Goal: Information Seeking & Learning: Learn about a topic

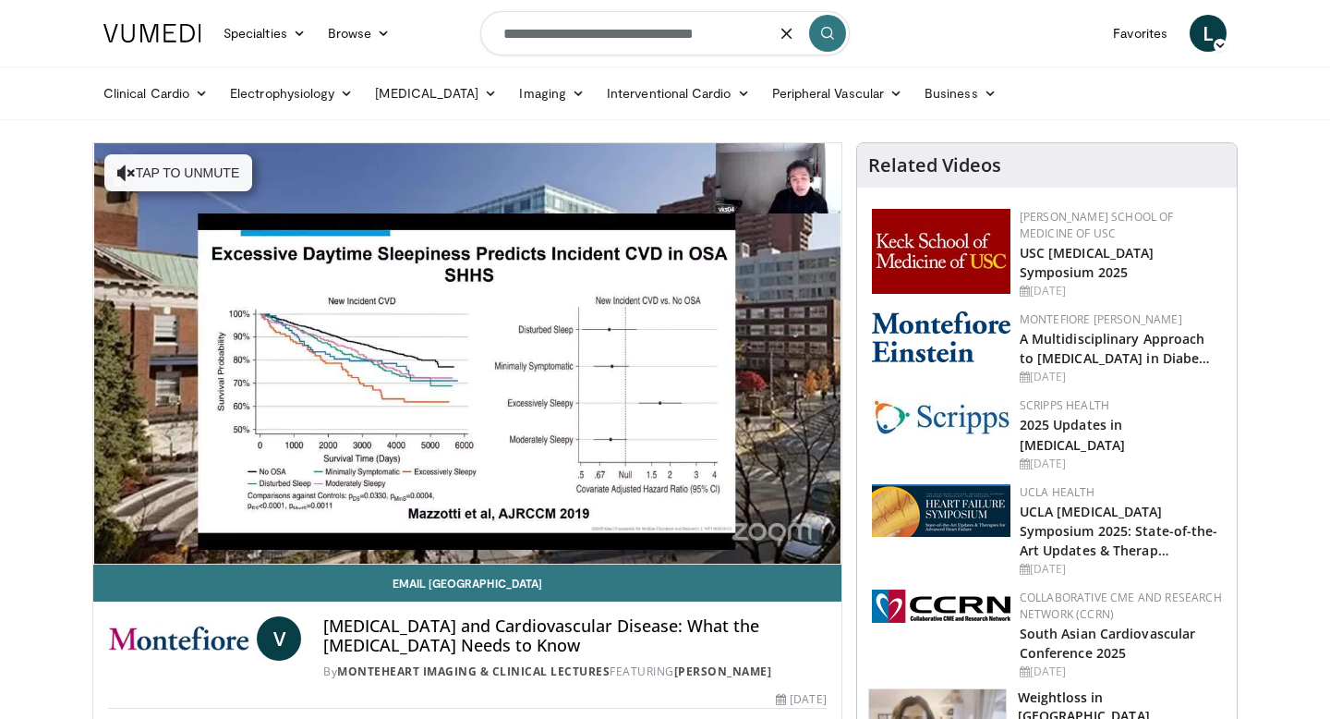
type input "**********"
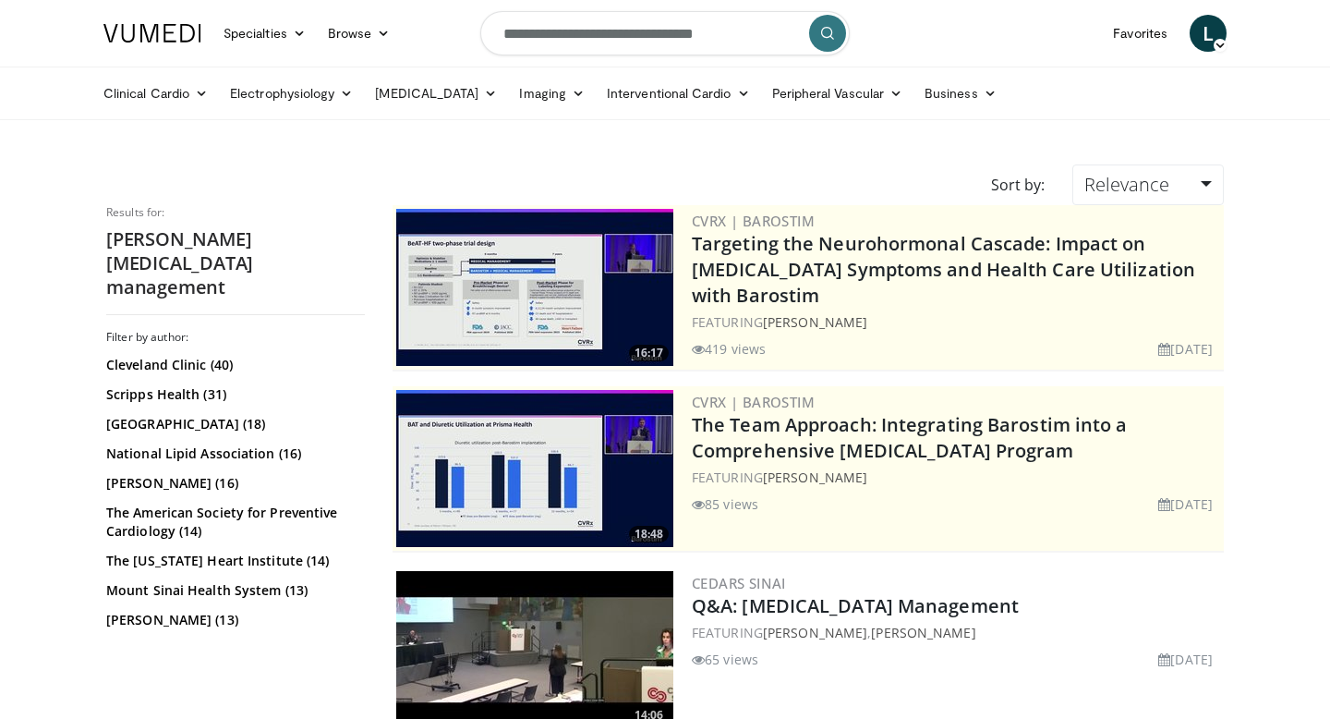
click at [628, 35] on input "**********" at bounding box center [665, 33] width 370 height 44
type input "**********"
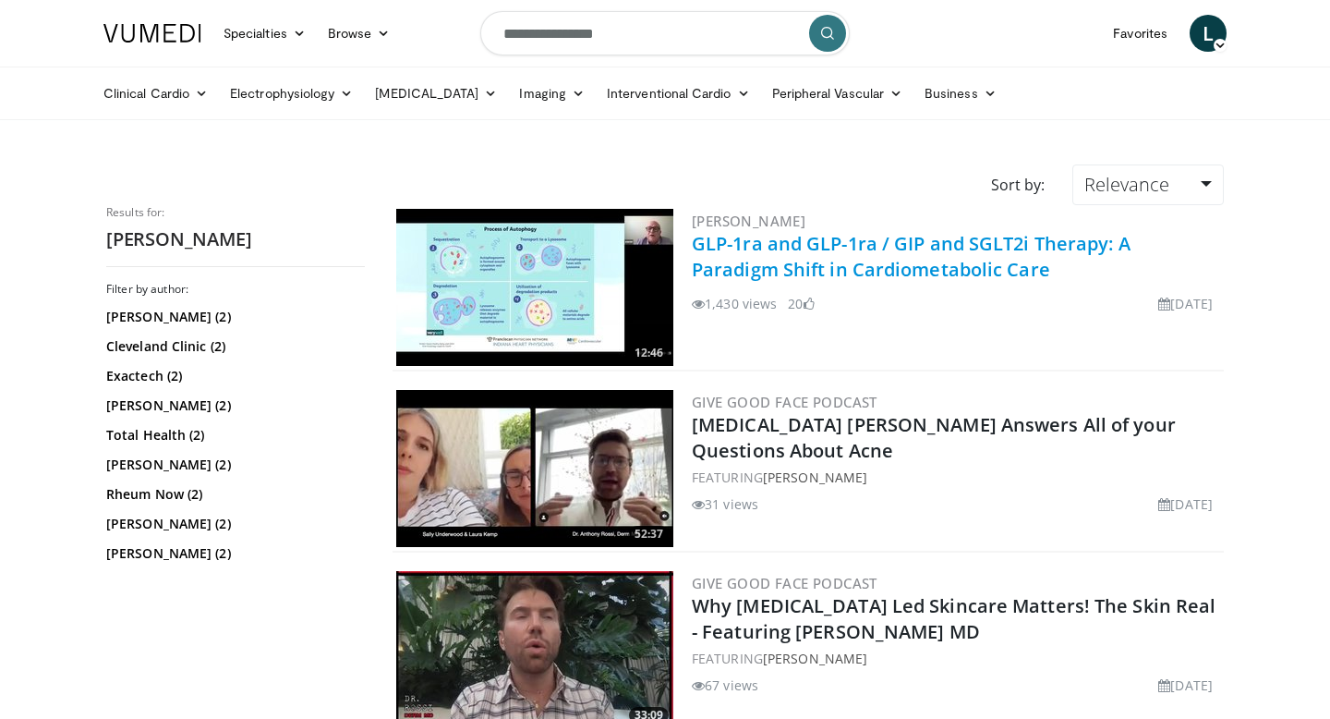
click at [763, 246] on link "GLP-1ra and GLP-1ra / GIP and SGLT2i Therapy: A Paradigm Shift in Cardiometabol…" at bounding box center [911, 256] width 439 height 51
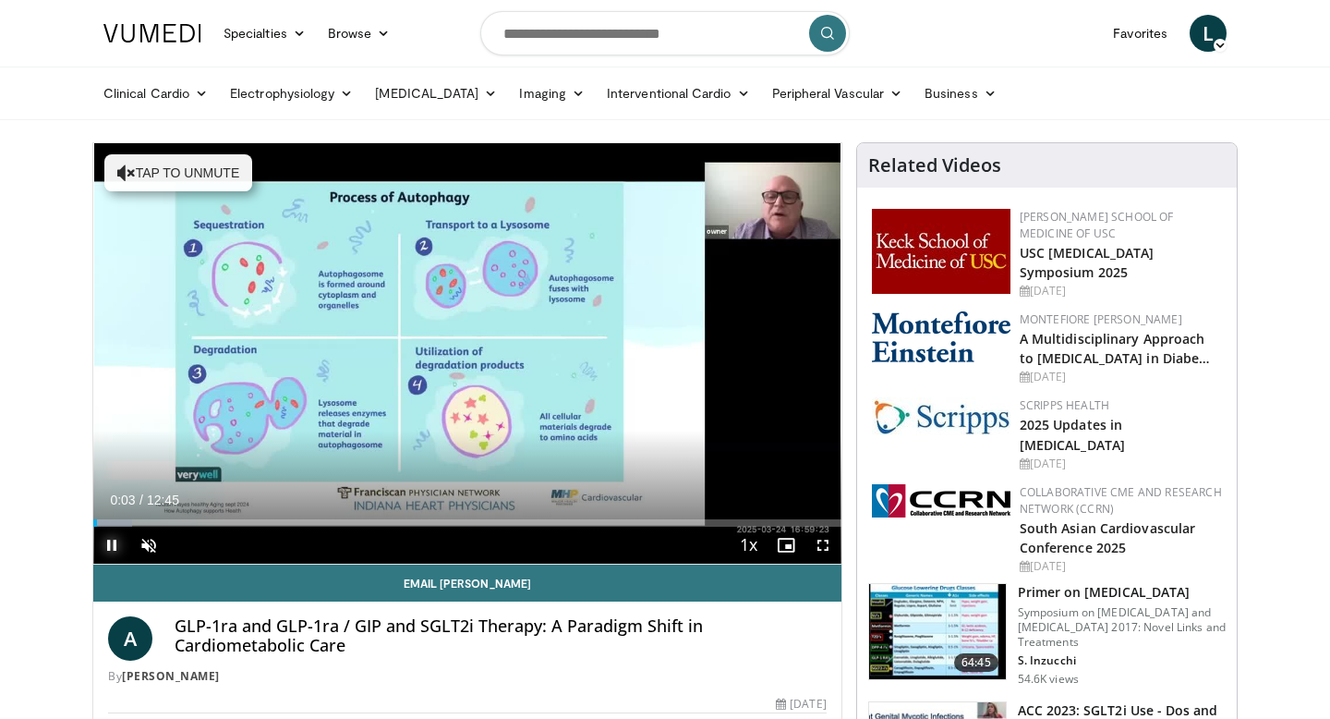
click at [109, 552] on span "Video Player" at bounding box center [111, 545] width 37 height 37
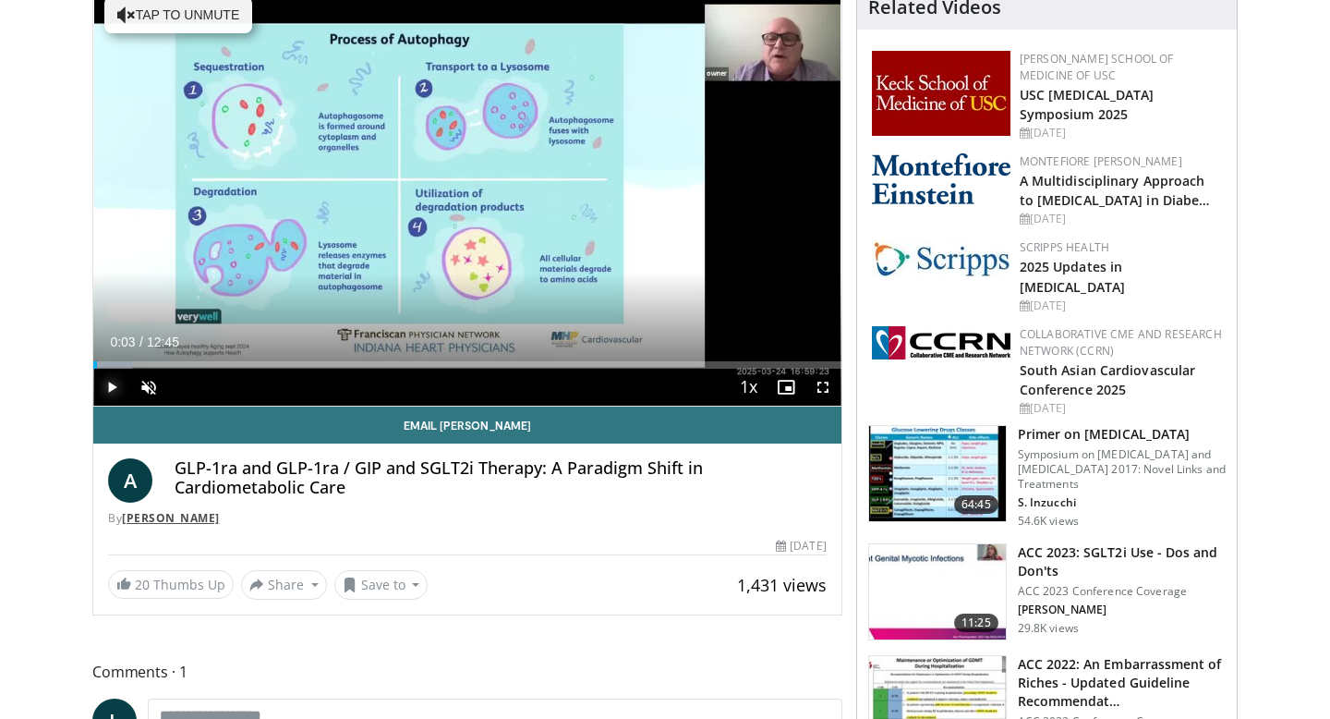
scroll to position [164, 0]
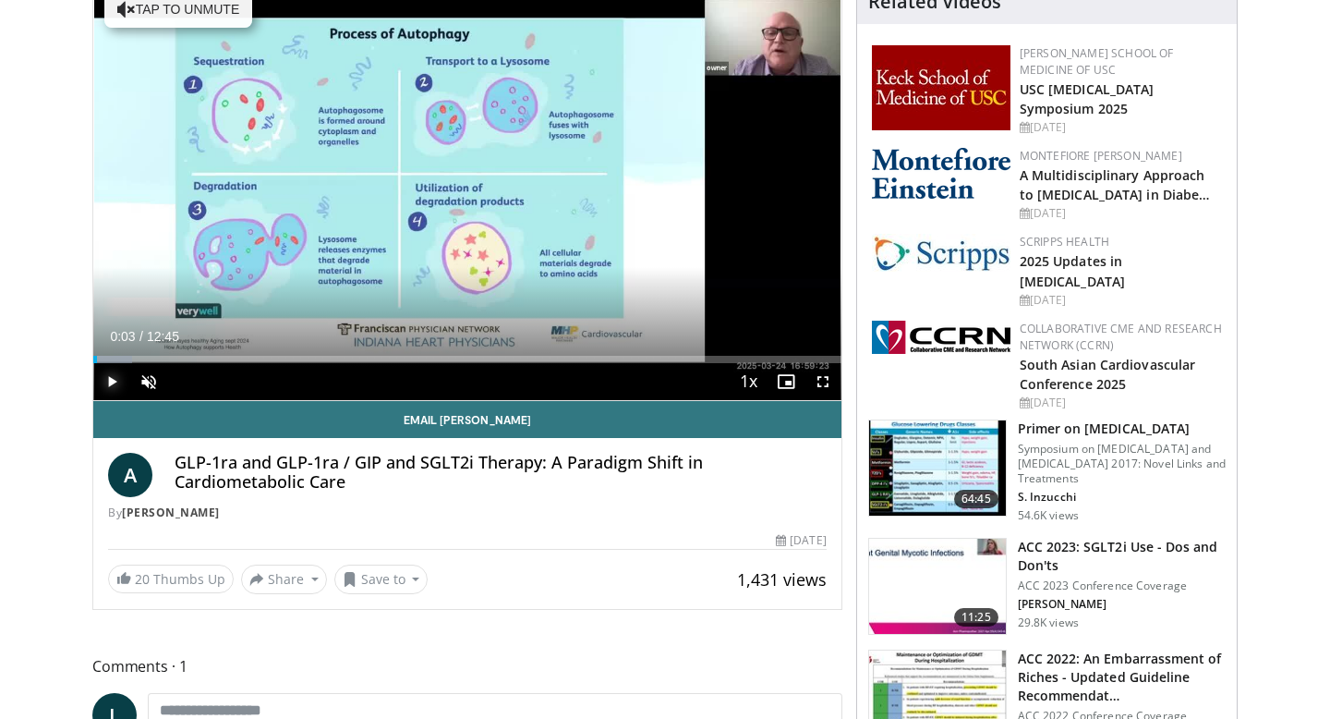
click at [103, 385] on span "Video Player" at bounding box center [111, 381] width 37 height 37
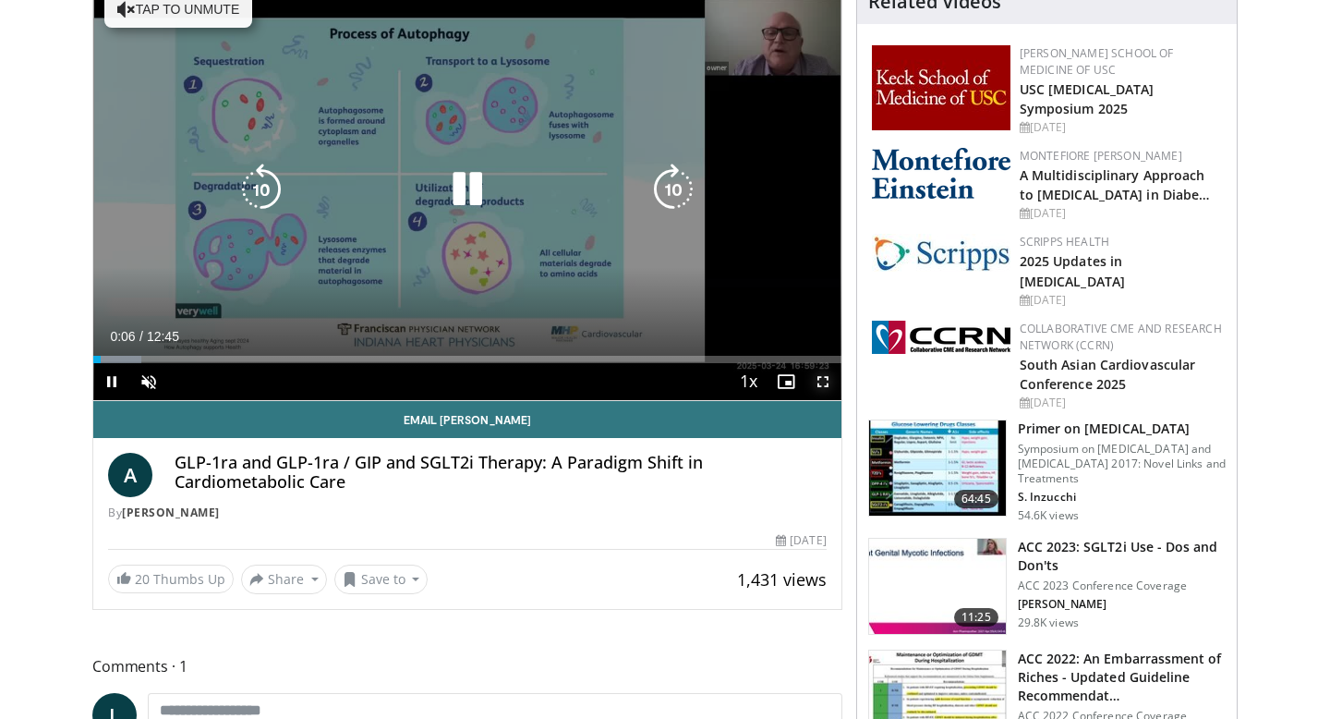
click at [816, 383] on span "Video Player" at bounding box center [823, 381] width 37 height 37
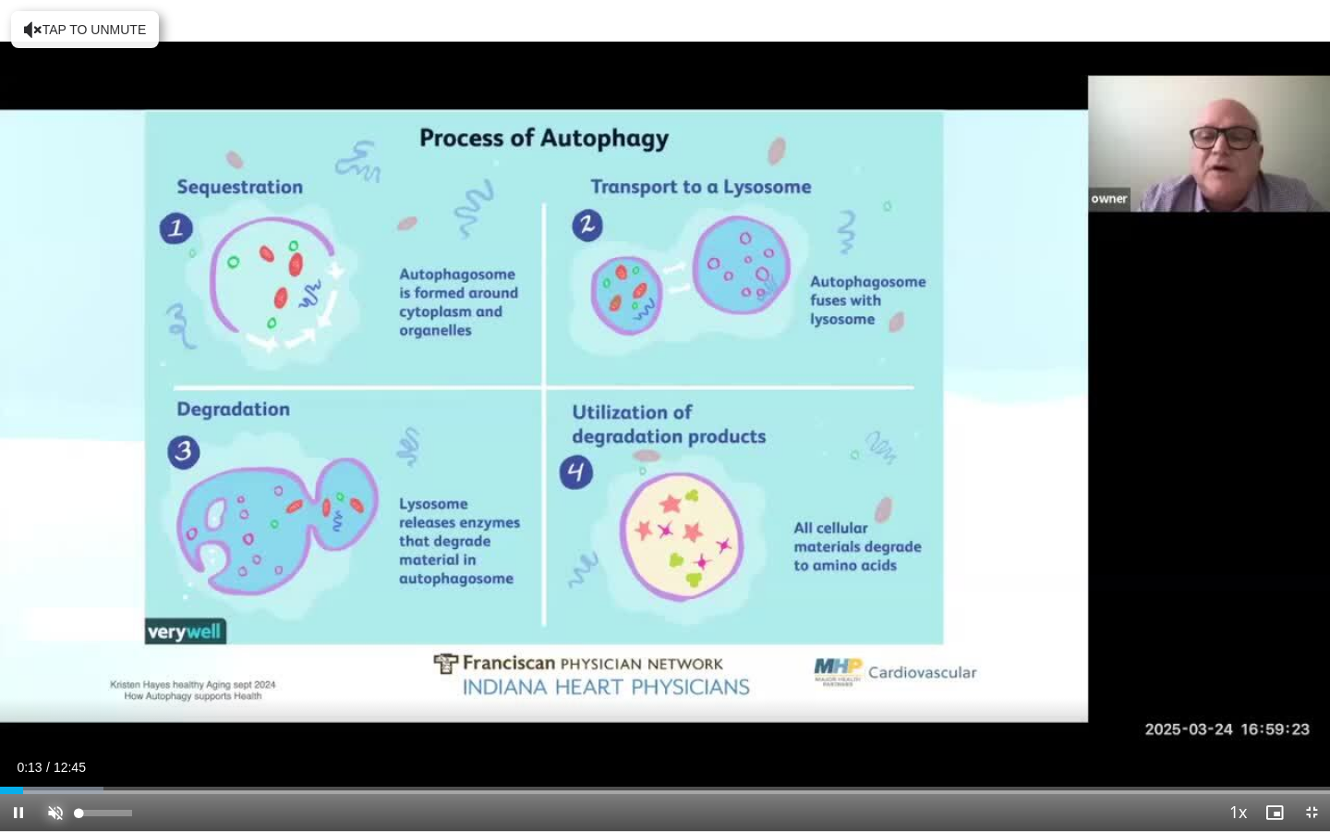
click at [62, 718] on span "Video Player" at bounding box center [55, 812] width 37 height 37
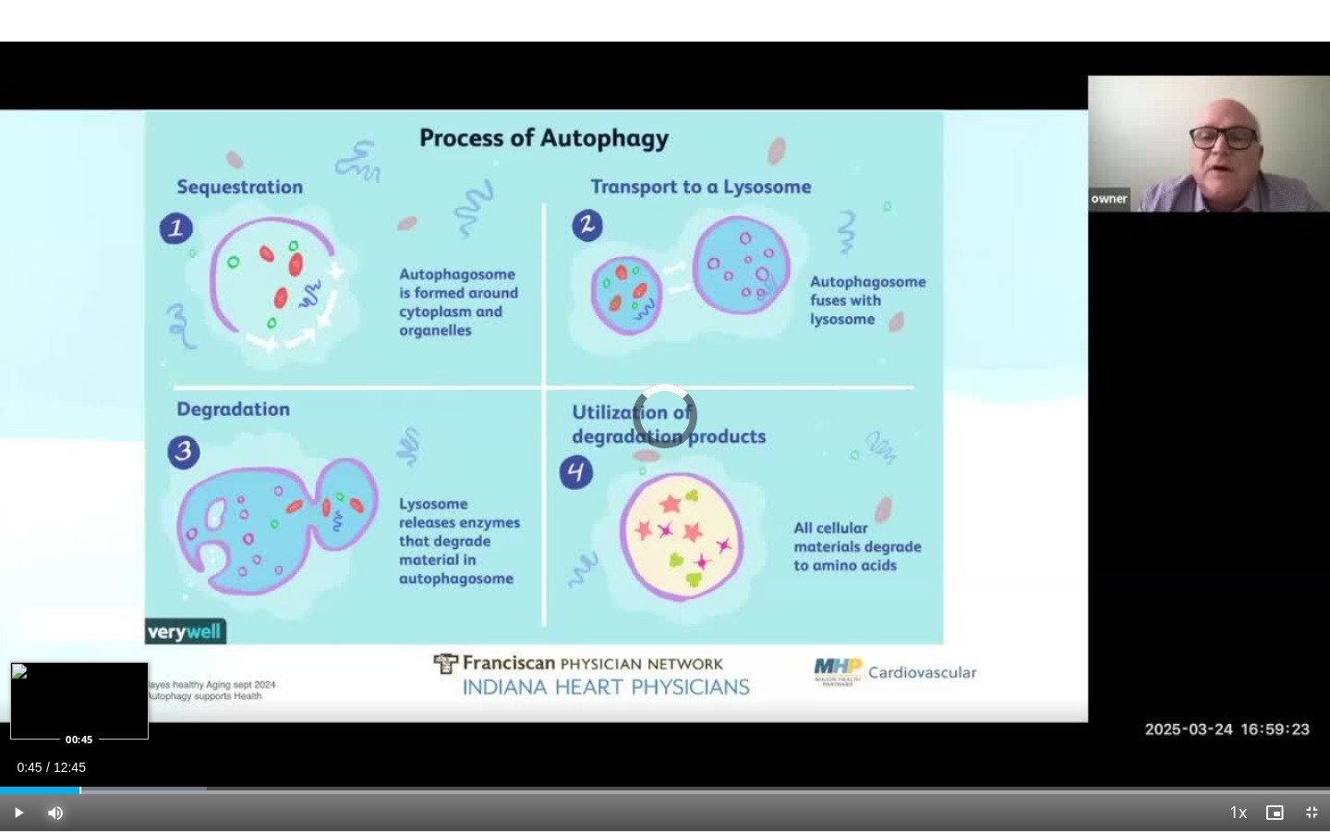
click at [79, 718] on div "Progress Bar" at bounding box center [80, 789] width 2 height 7
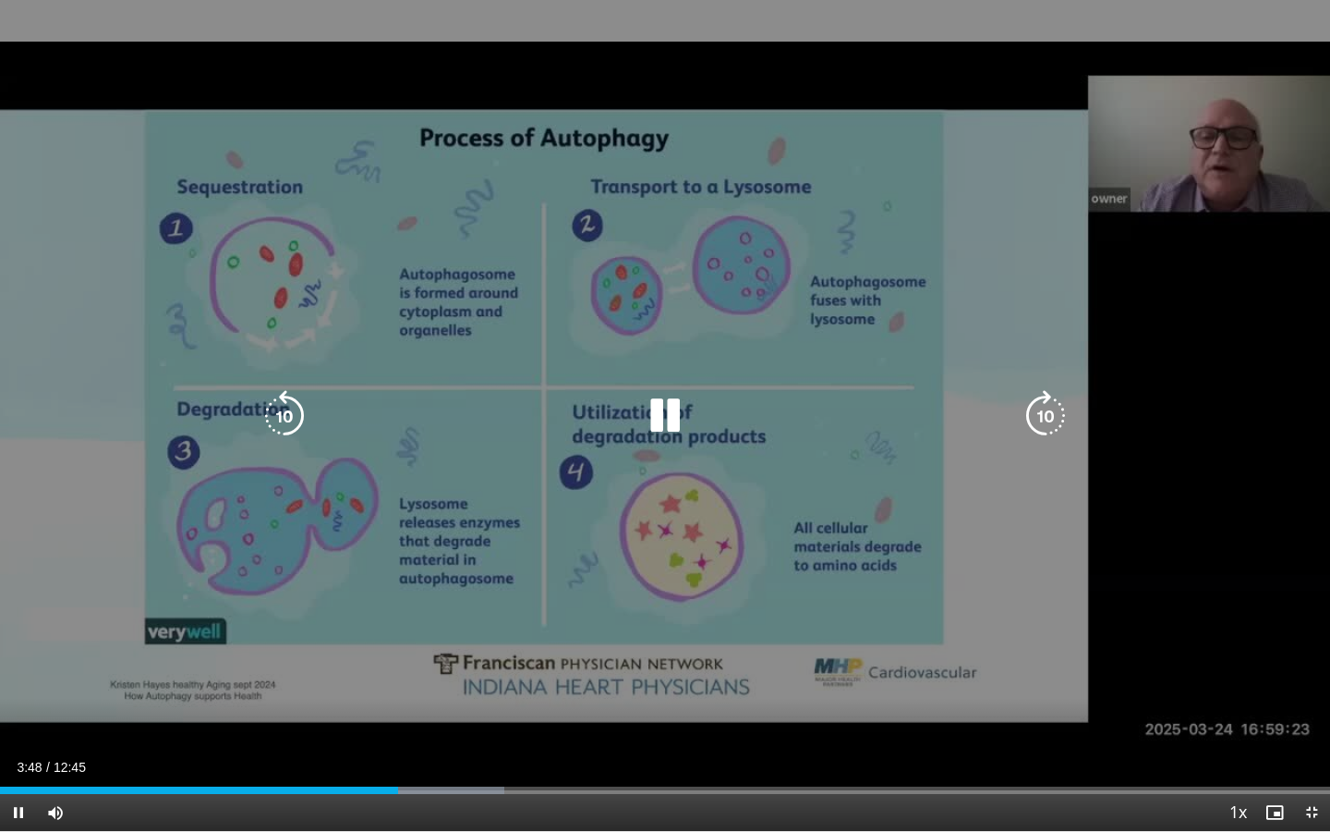
click at [680, 416] on icon "Video Player" at bounding box center [665, 416] width 52 height 52
click at [662, 417] on icon "Video Player" at bounding box center [665, 416] width 52 height 52
click at [653, 423] on icon "Video Player" at bounding box center [665, 416] width 52 height 52
click at [660, 419] on icon "Video Player" at bounding box center [665, 416] width 52 height 52
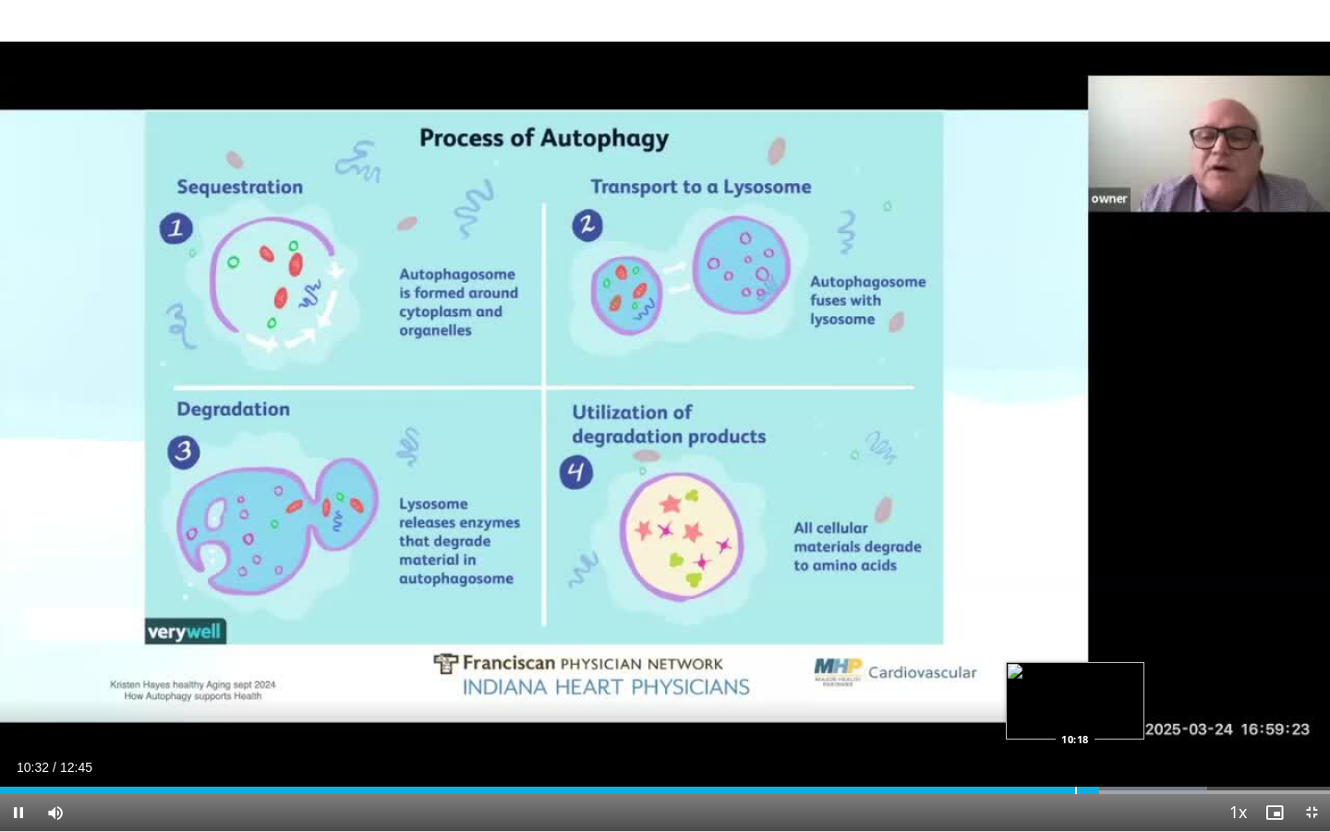
click at [1075, 718] on div "Progress Bar" at bounding box center [1076, 789] width 2 height 7
click at [1049, 718] on div "Progress Bar" at bounding box center [1050, 789] width 2 height 7
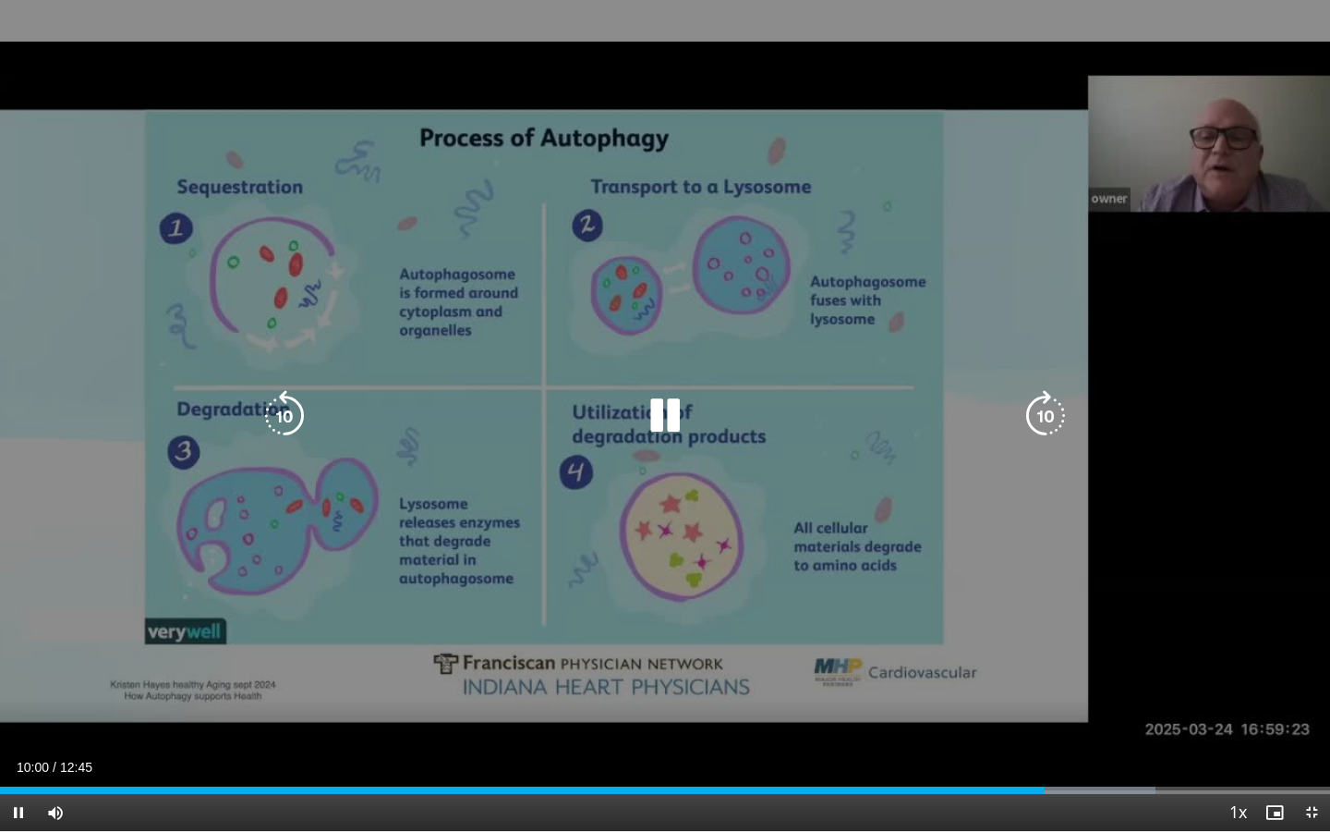
click at [673, 411] on icon "Video Player" at bounding box center [665, 416] width 52 height 52
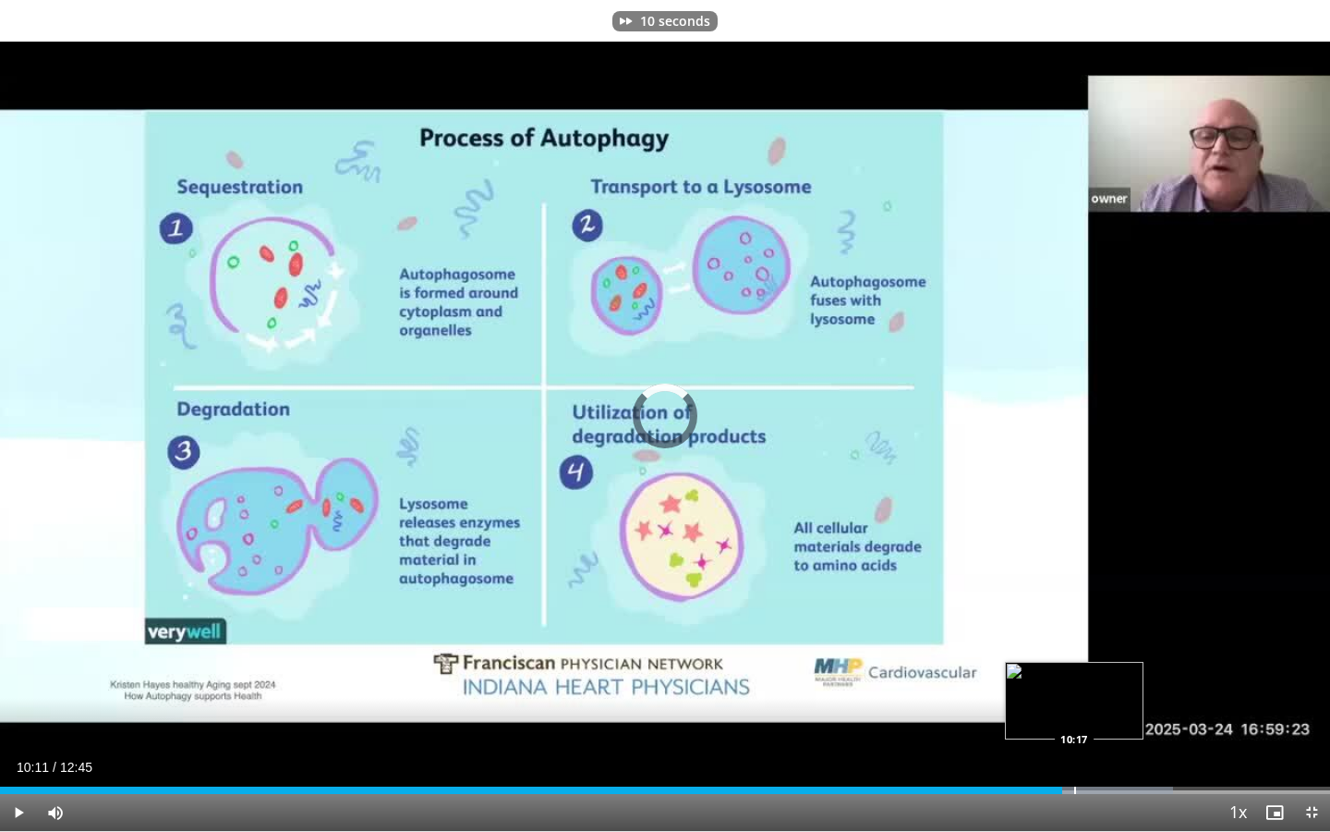
click at [1074, 718] on div "Progress Bar" at bounding box center [1104, 789] width 138 height 7
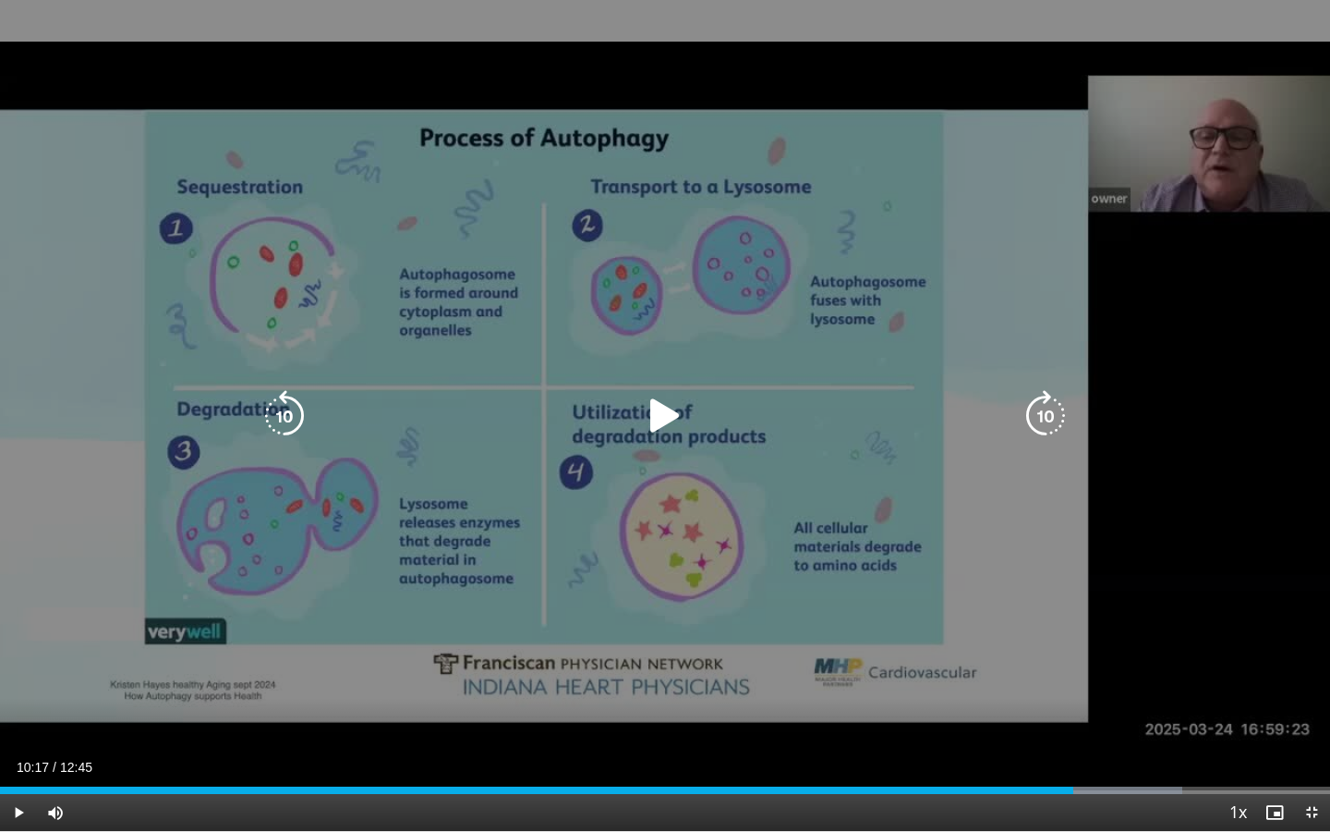
click at [801, 472] on div "10 seconds Tap to unmute" at bounding box center [665, 415] width 1330 height 831
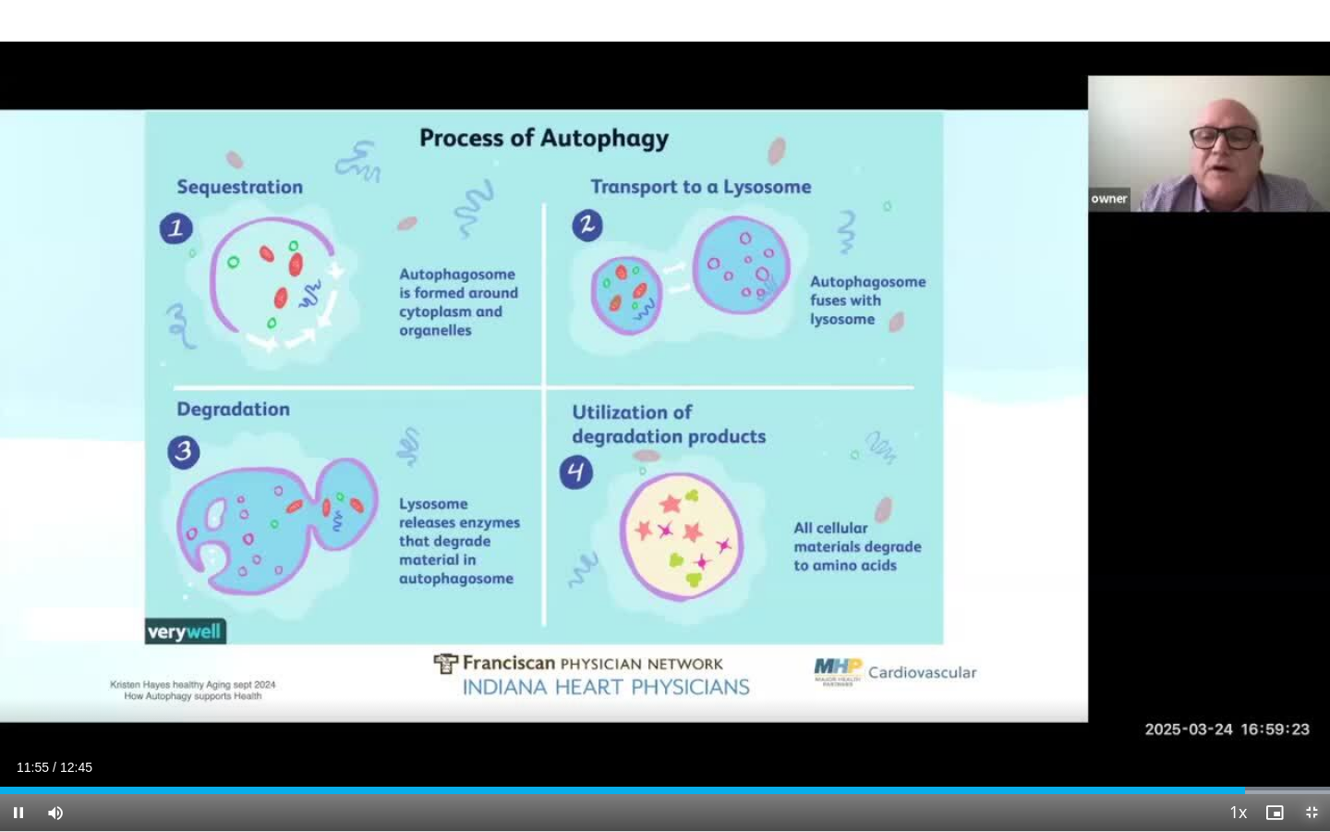
click at [1311, 718] on span "Video Player" at bounding box center [1311, 812] width 37 height 37
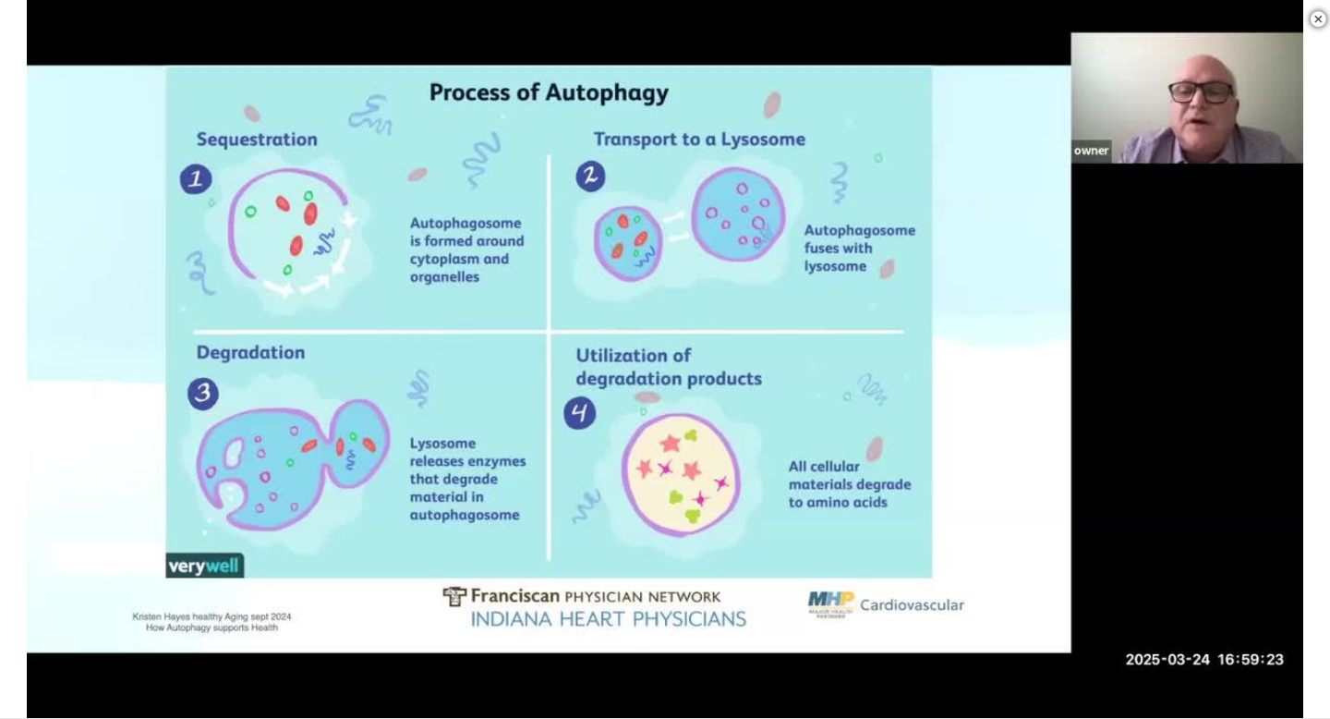
scroll to position [233, 0]
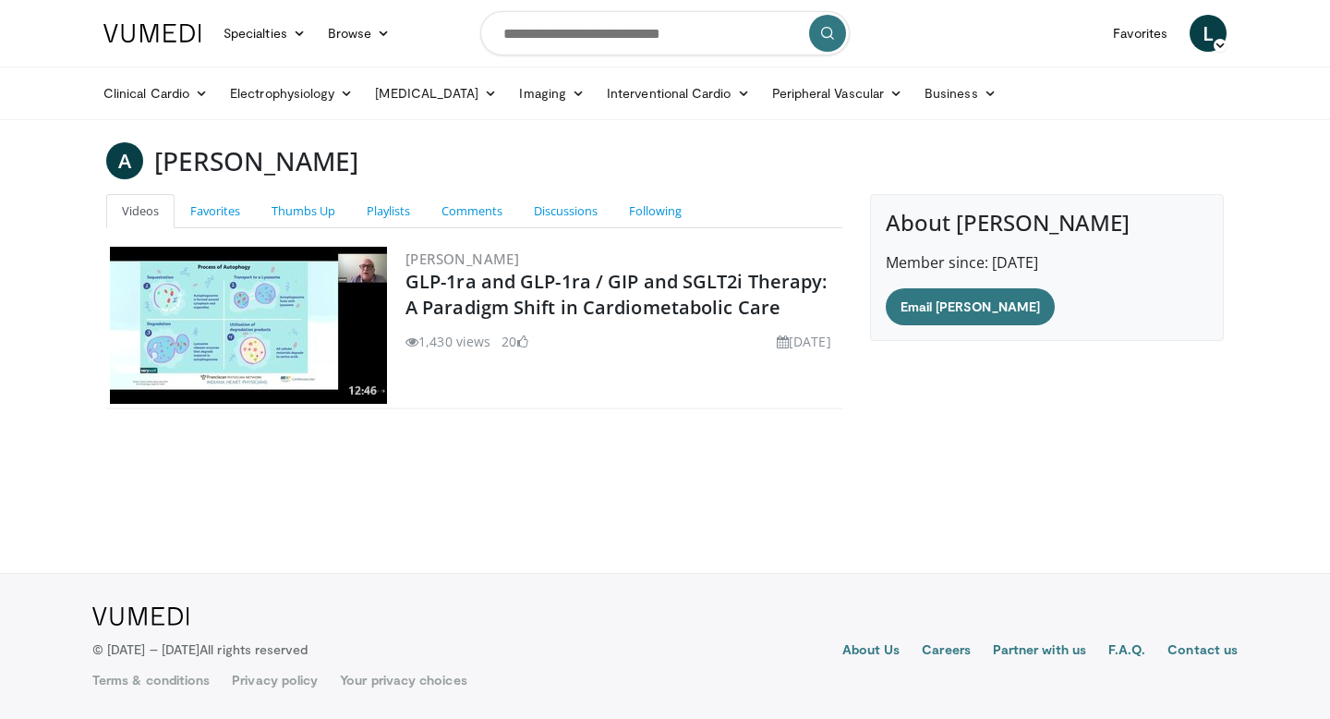
click at [528, 339] on span at bounding box center [522, 341] width 11 height 13
click at [526, 341] on span at bounding box center [522, 341] width 11 height 13
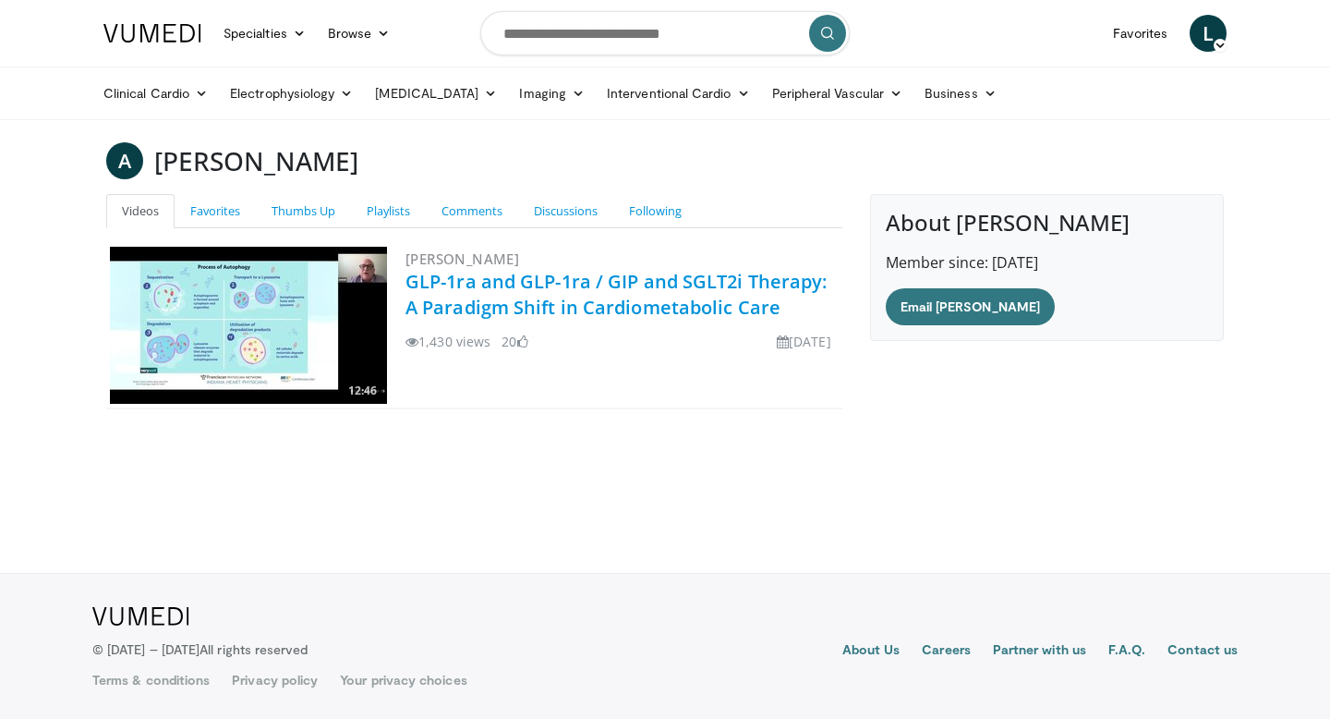
click at [521, 304] on link "GLP-1ra and GLP-1ra / GIP and SGLT2i Therapy: A Paradigm Shift in Cardiometabol…" at bounding box center [617, 294] width 422 height 51
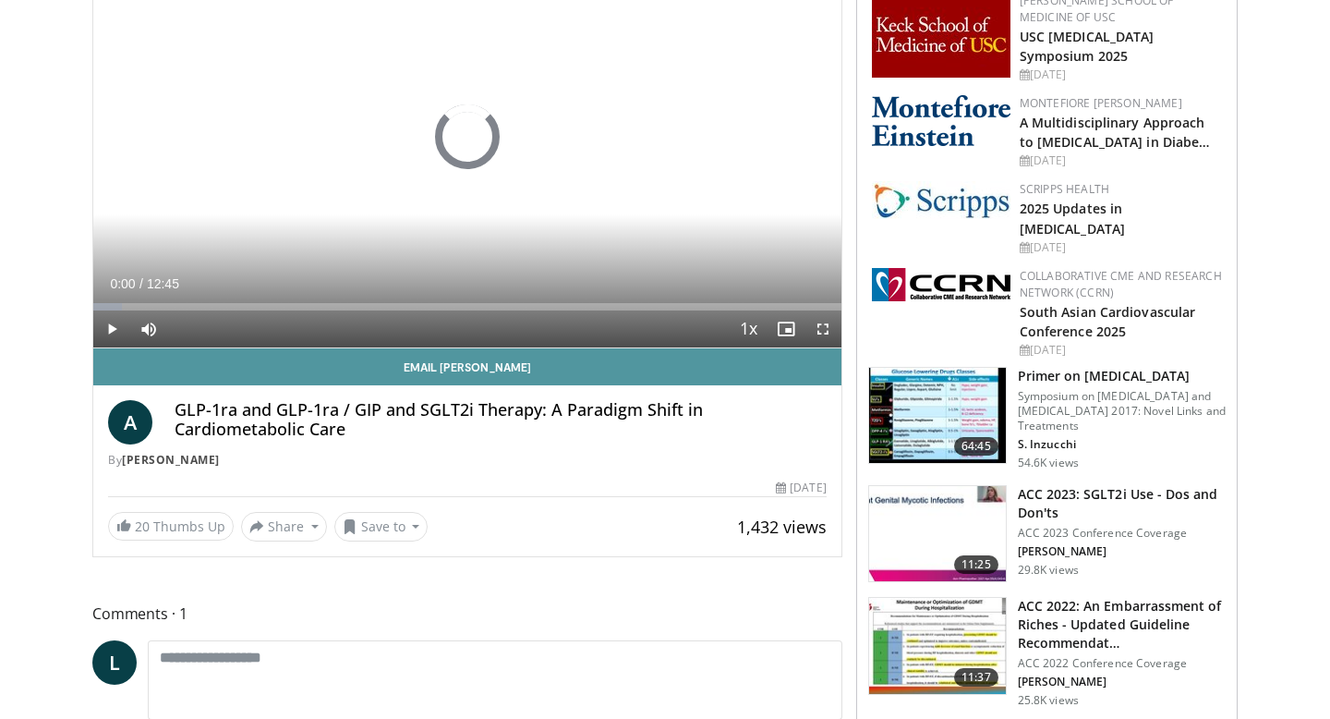
scroll to position [221, 0]
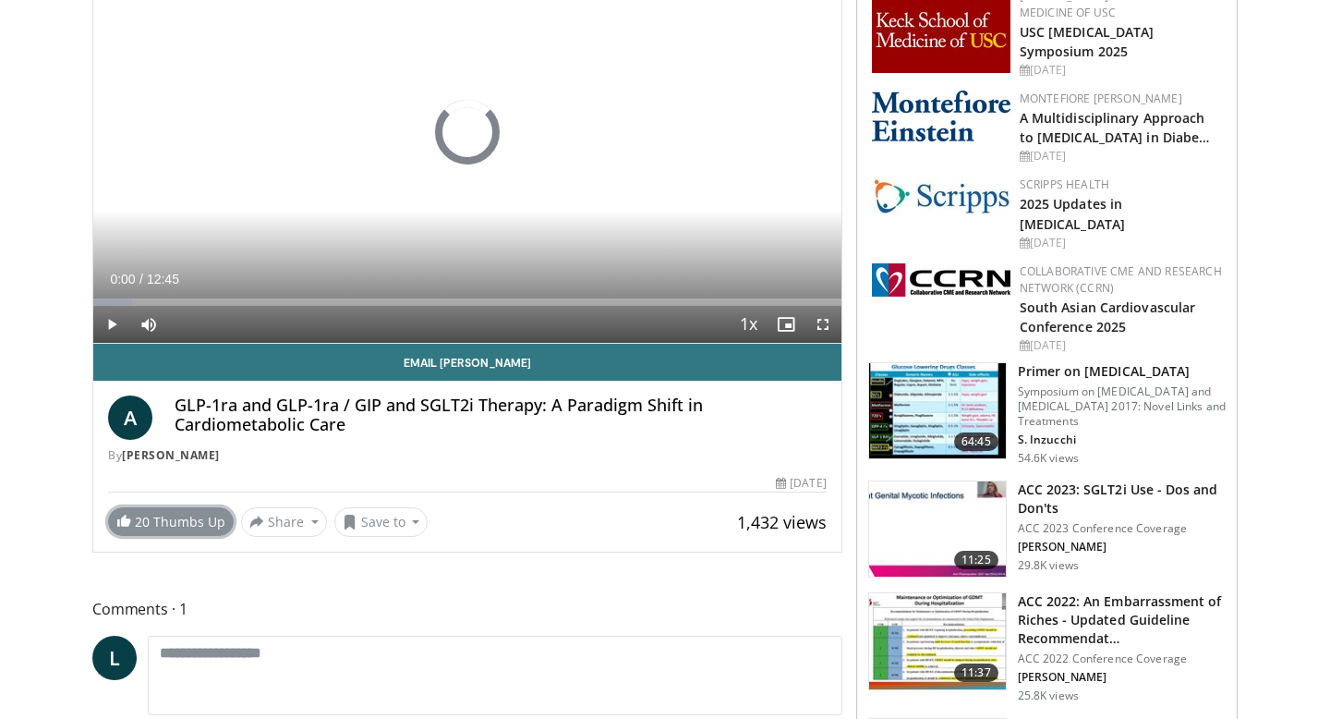
click at [183, 524] on link "20 Thumbs Up" at bounding box center [171, 521] width 126 height 29
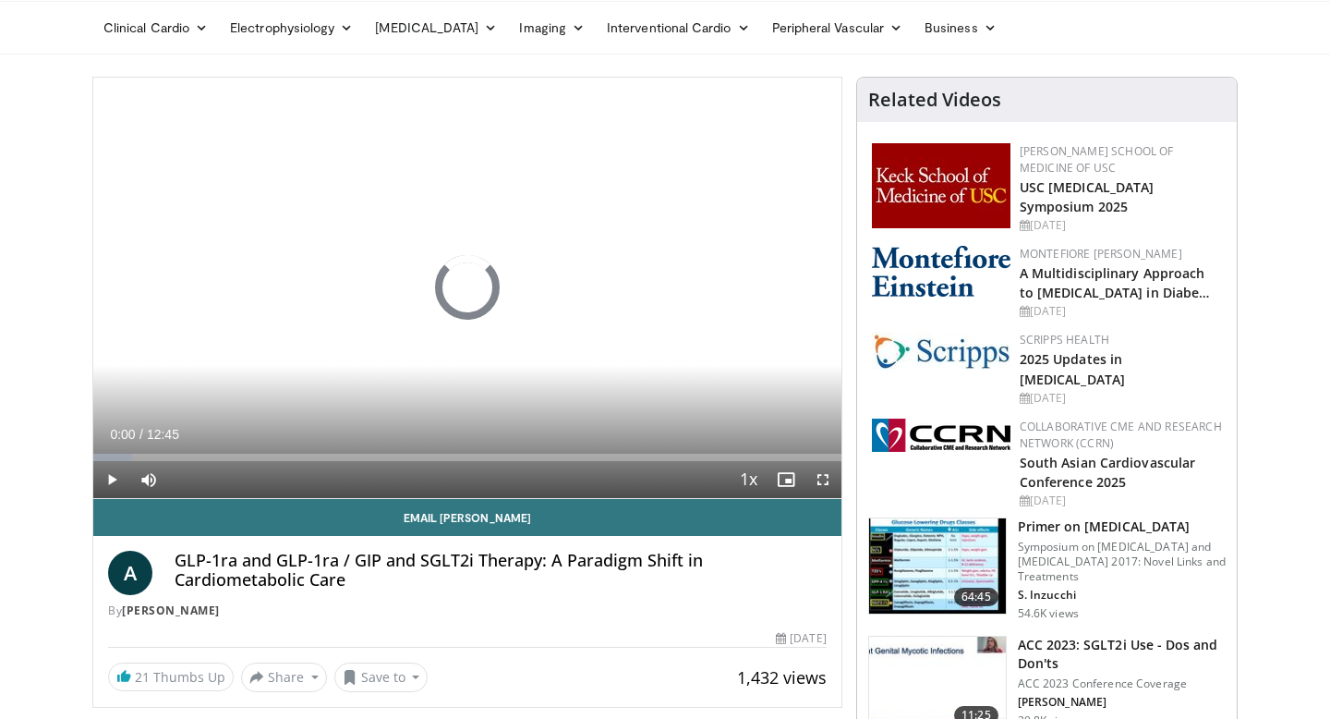
scroll to position [0, 0]
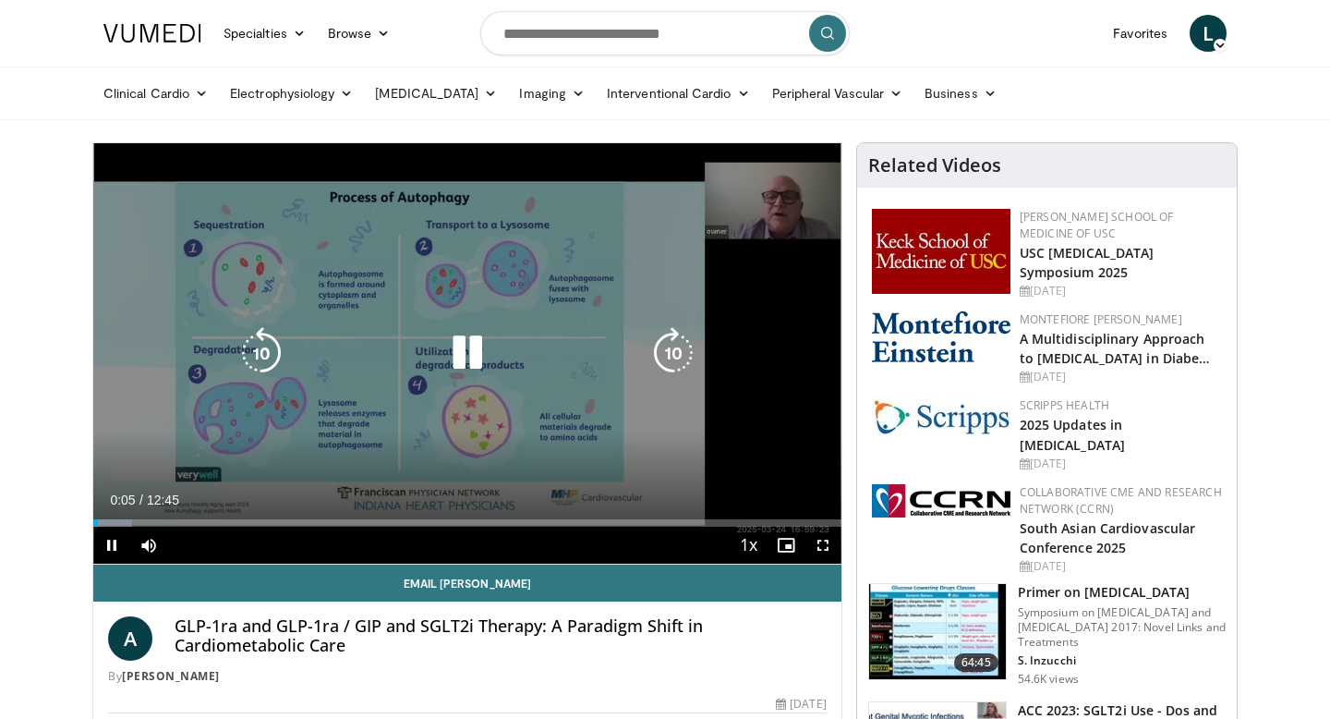
click at [467, 356] on icon "Video Player" at bounding box center [468, 353] width 52 height 52
